Goal: Information Seeking & Learning: Find specific fact

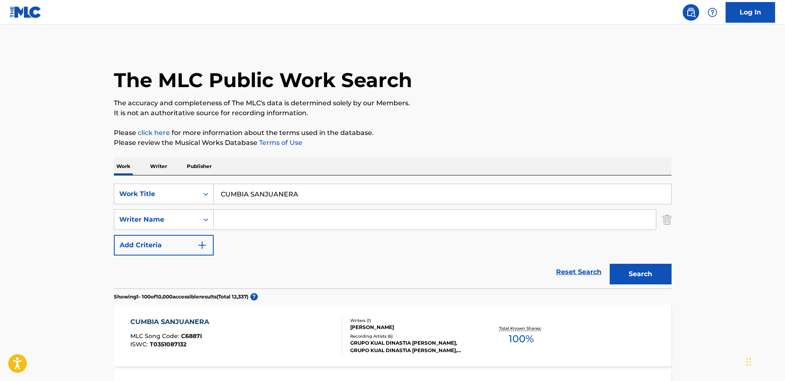
click at [331, 184] on input "CUMBIA SANJUANERA" at bounding box center [442, 194] width 457 height 20
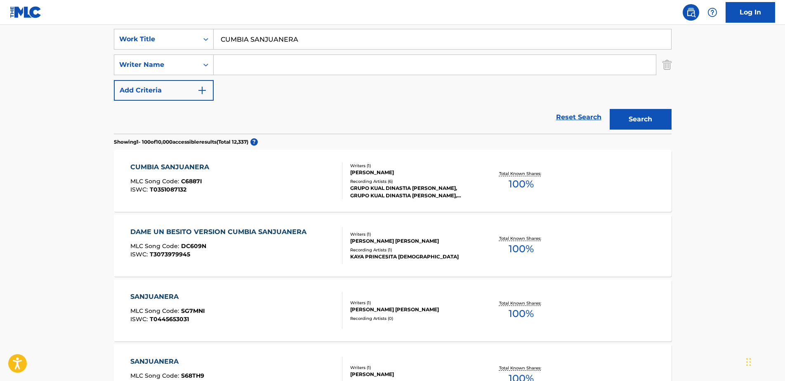
scroll to position [155, 0]
drag, startPoint x: 331, startPoint y: 45, endPoint x: 185, endPoint y: 37, distance: 146.6
click at [185, 37] on div "SearchWithCriteria1ac48763-7398-4c48-b277-334a0a2ab0c9 Work Title CUMBIA SANJUA…" at bounding box center [392, 39] width 557 height 21
type input "el terror"
click at [167, 59] on div "Writer Name" at bounding box center [156, 65] width 84 height 16
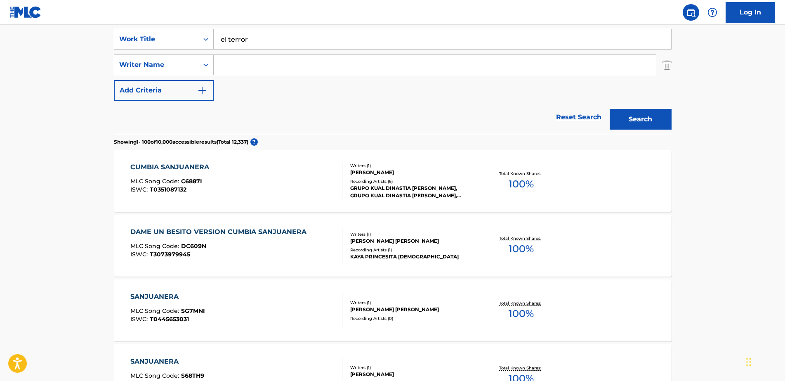
click at [249, 68] on input "Search Form" at bounding box center [435, 65] width 442 height 20
click at [609, 109] on button "Search" at bounding box center [640, 119] width 62 height 21
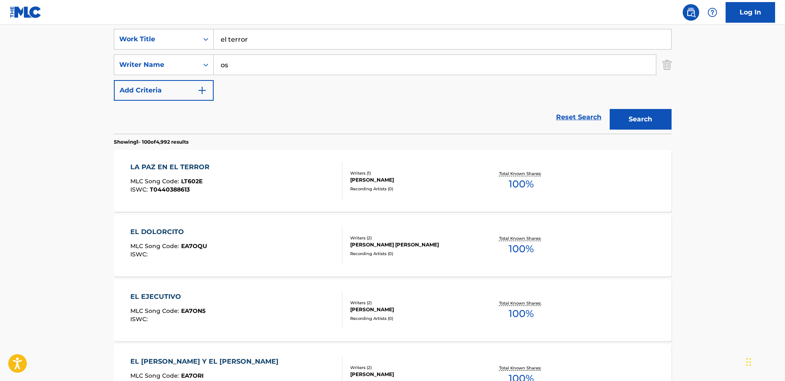
type input "o"
click at [609, 109] on button "Search" at bounding box center [640, 119] width 62 height 21
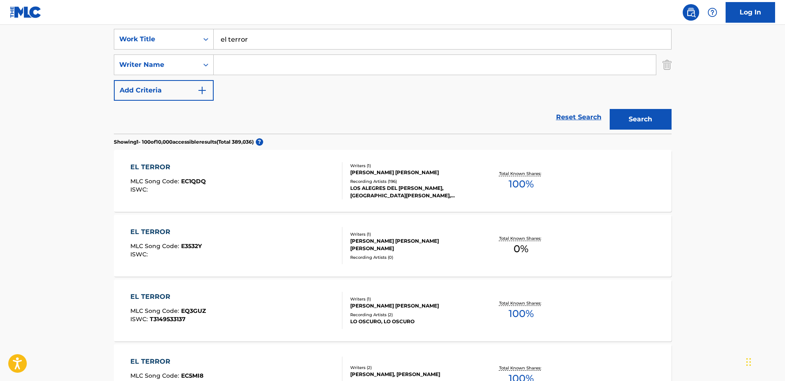
drag, startPoint x: 300, startPoint y: 34, endPoint x: 124, endPoint y: 26, distance: 176.7
click at [124, 26] on div "SearchWithCriteria1ac48763-7398-4c48-b277-334a0a2ab0c9 Work Title el terror Sea…" at bounding box center [392, 77] width 557 height 113
paste input "EL BOOGUI"
type input "EL BOOGUI"
click at [609, 109] on button "Search" at bounding box center [640, 119] width 62 height 21
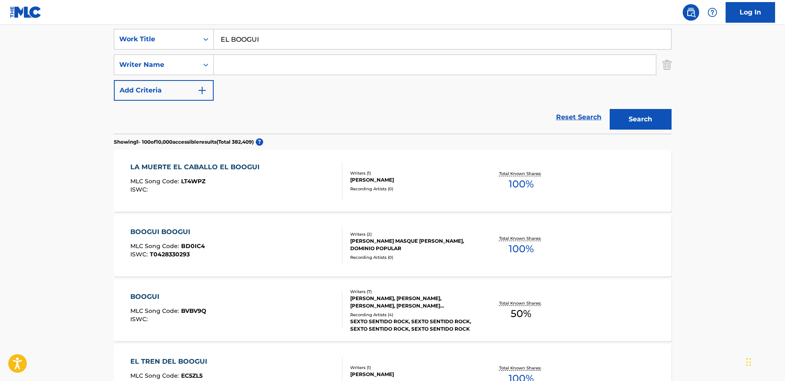
click at [784, 12] on nav "Log In" at bounding box center [392, 12] width 785 height 25
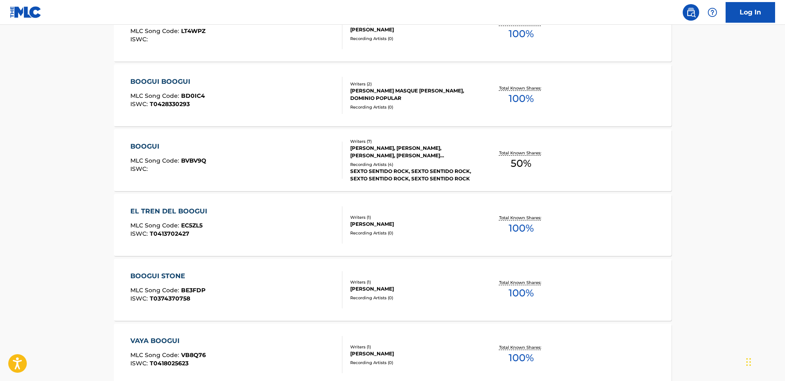
scroll to position [0, 0]
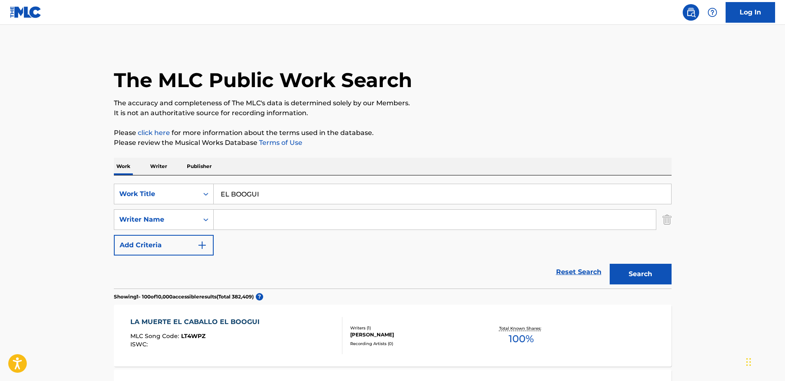
click at [277, 214] on input "Search Form" at bounding box center [435, 219] width 442 height 20
type input "[PERSON_NAME]"
click at [609, 263] on button "Search" at bounding box center [640, 273] width 62 height 21
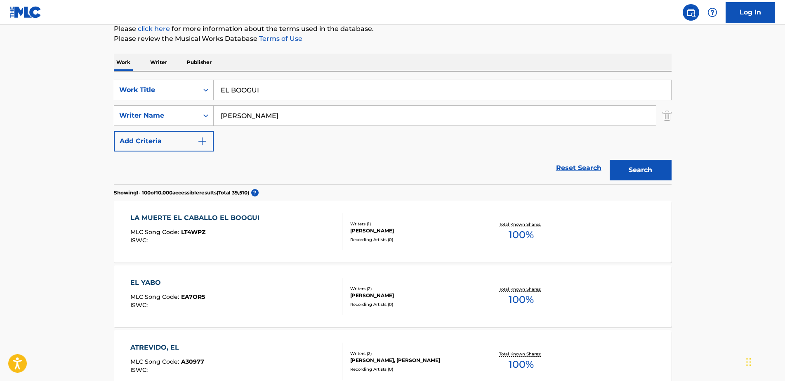
scroll to position [112, 0]
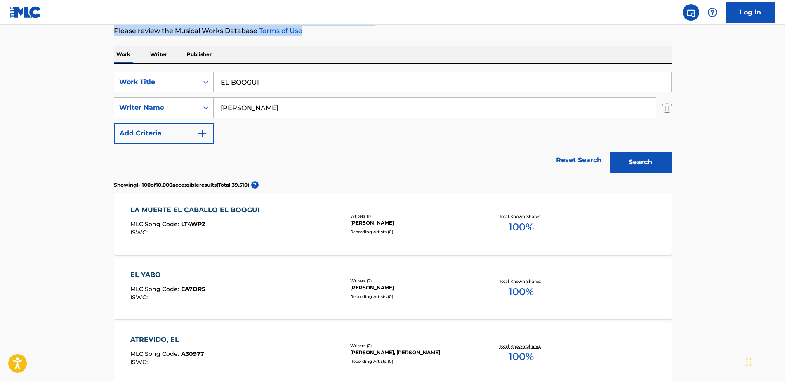
drag, startPoint x: 784, startPoint y: 19, endPoint x: 785, endPoint y: 29, distance: 10.0
click at [784, 29] on html "Accessibility Screen-Reader Guide, Feedback, and Issue Reporting | New window 0…" at bounding box center [392, 78] width 785 height 381
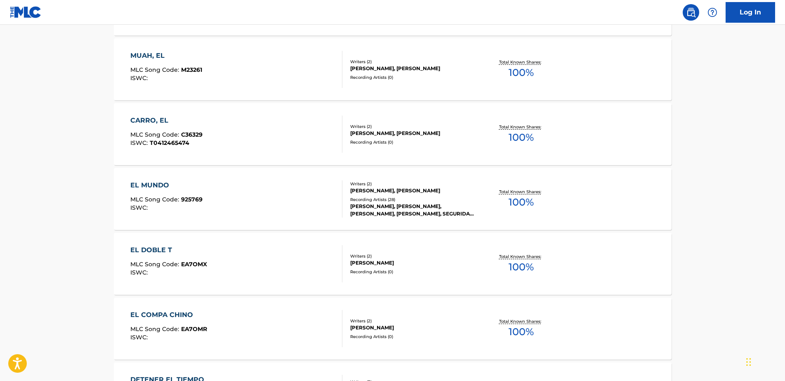
scroll to position [1115, 0]
